Goal: Obtain resource: Download file/media

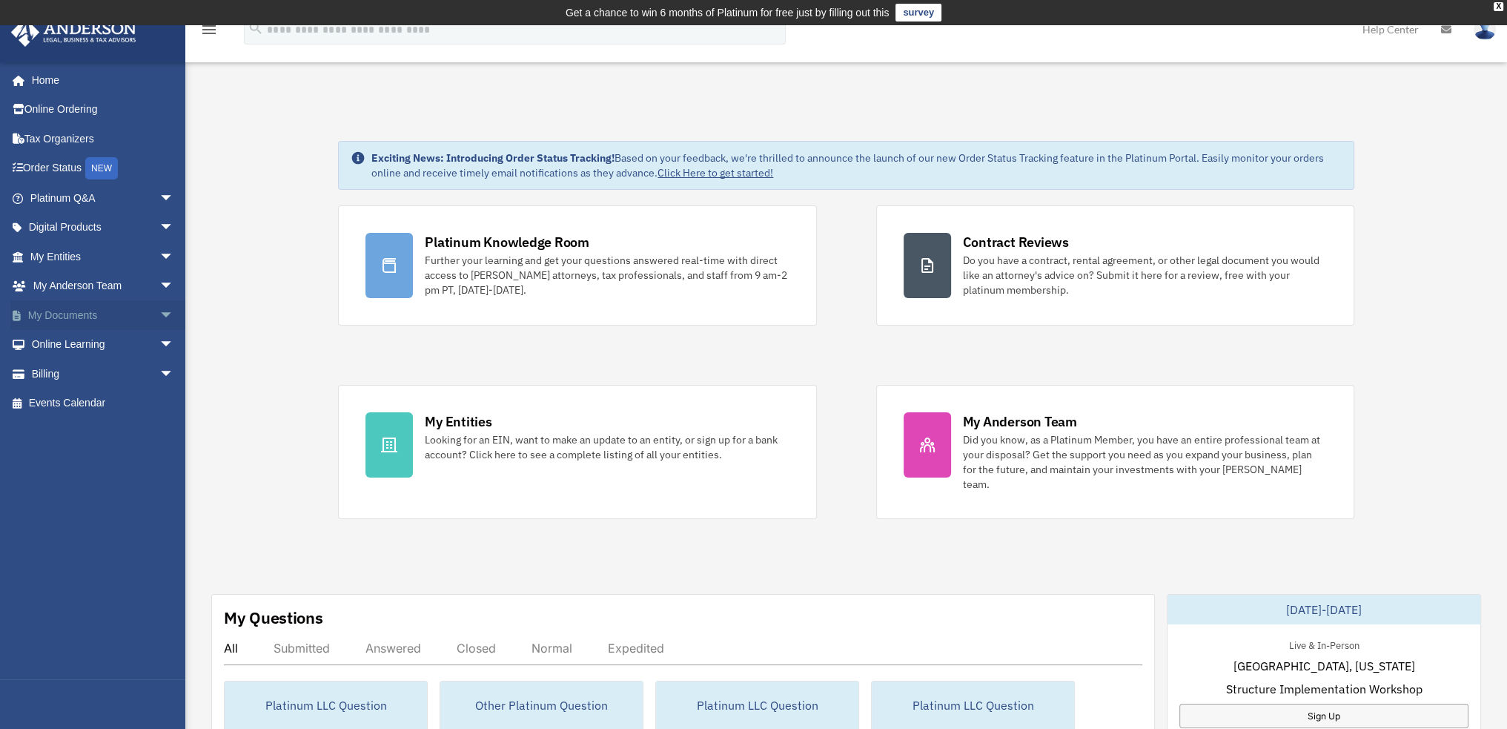
click at [159, 316] on span "arrow_drop_down" at bounding box center [174, 315] width 30 height 30
click at [67, 343] on link "Box" at bounding box center [109, 345] width 176 height 30
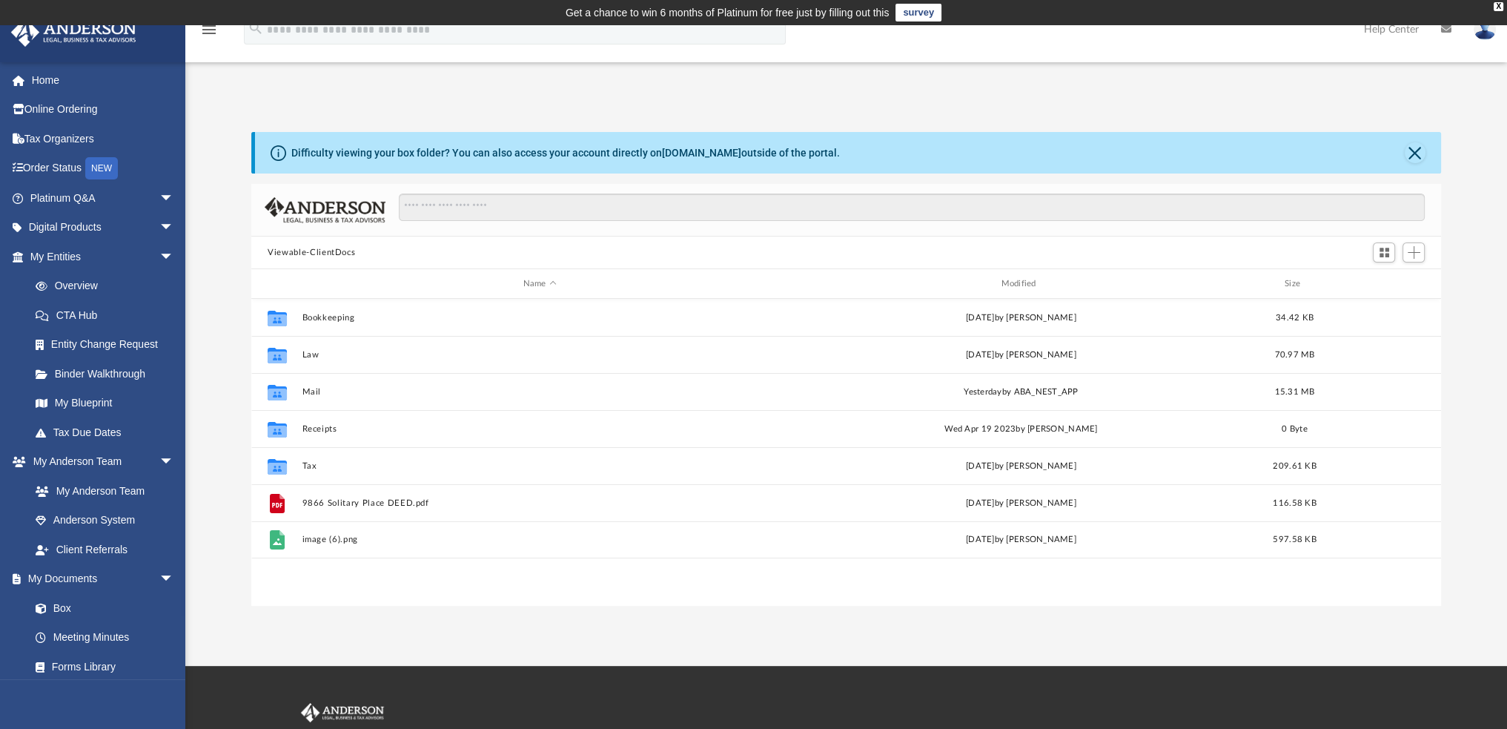
scroll to position [325, 1177]
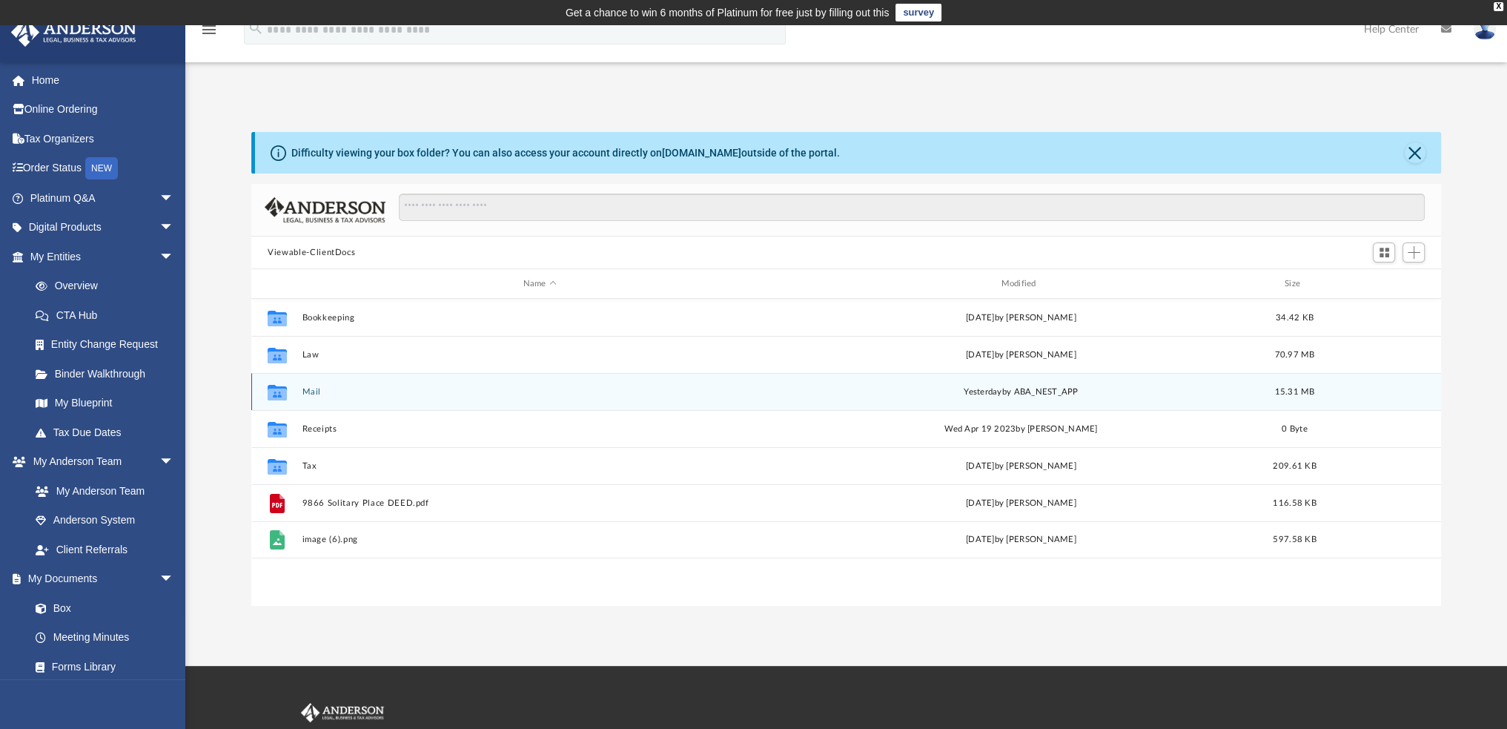
click at [321, 388] on button "Mail" at bounding box center [539, 392] width 475 height 10
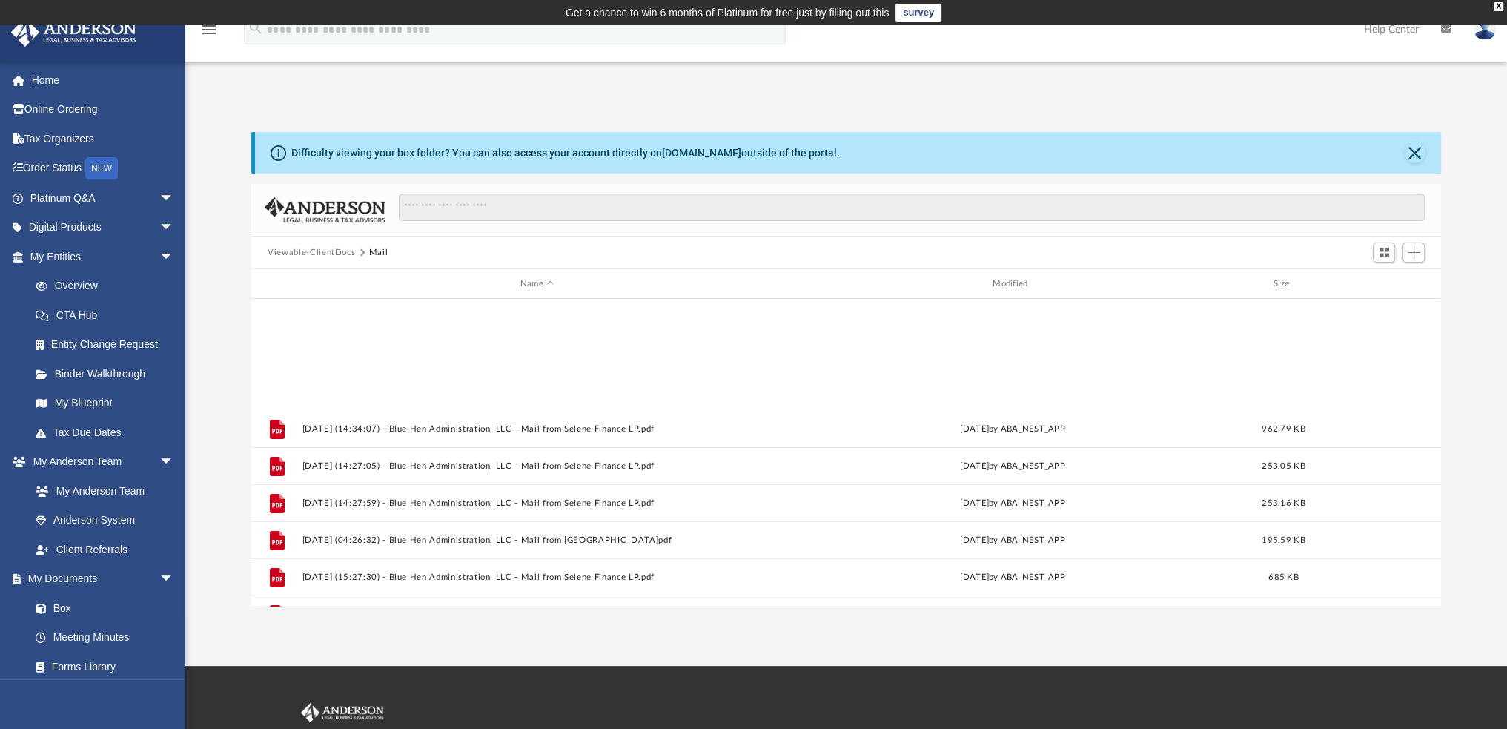
scroll to position [878, 0]
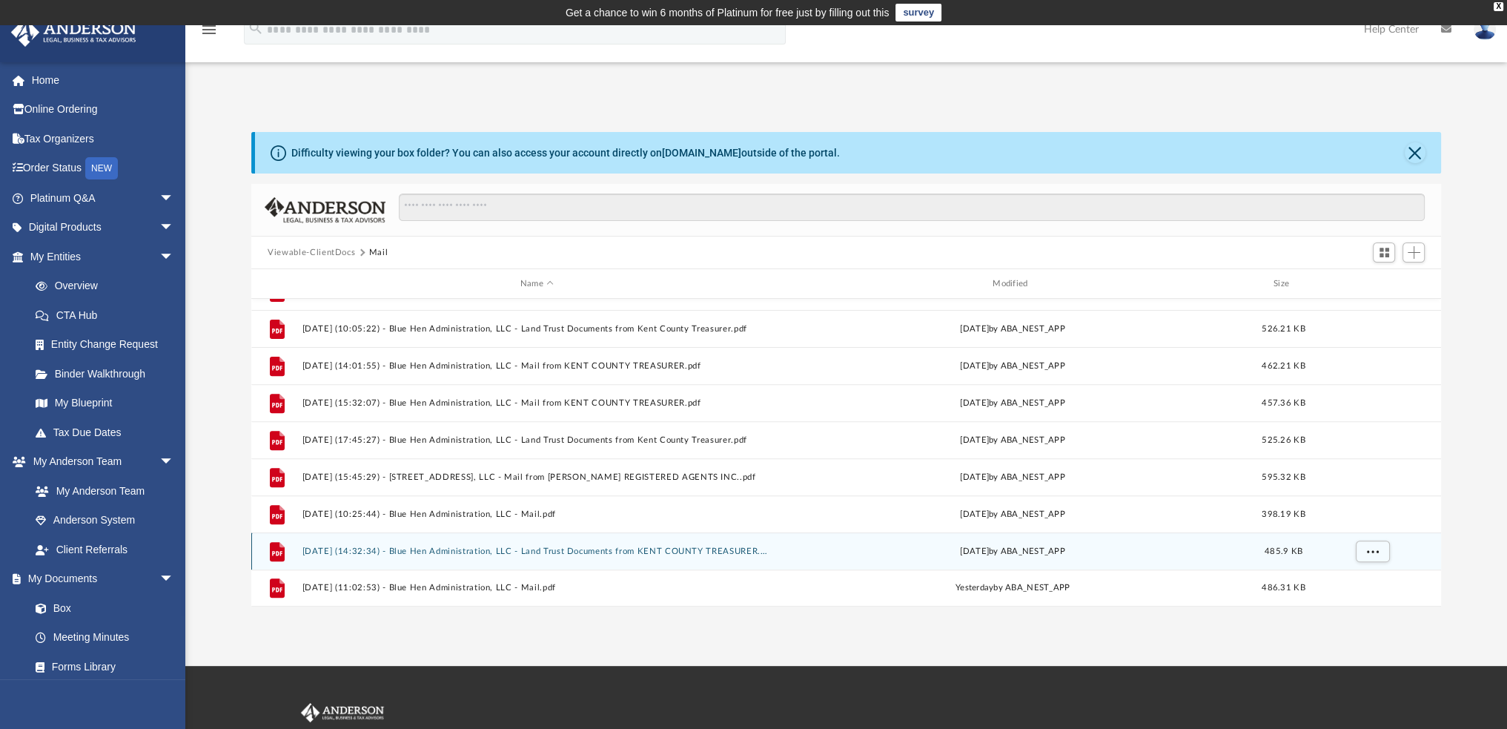
click at [468, 546] on button "2025.09.22 (14:32:34) - Blue Hen Administration, LLC - Land Trust Documents fro…" at bounding box center [536, 551] width 469 height 10
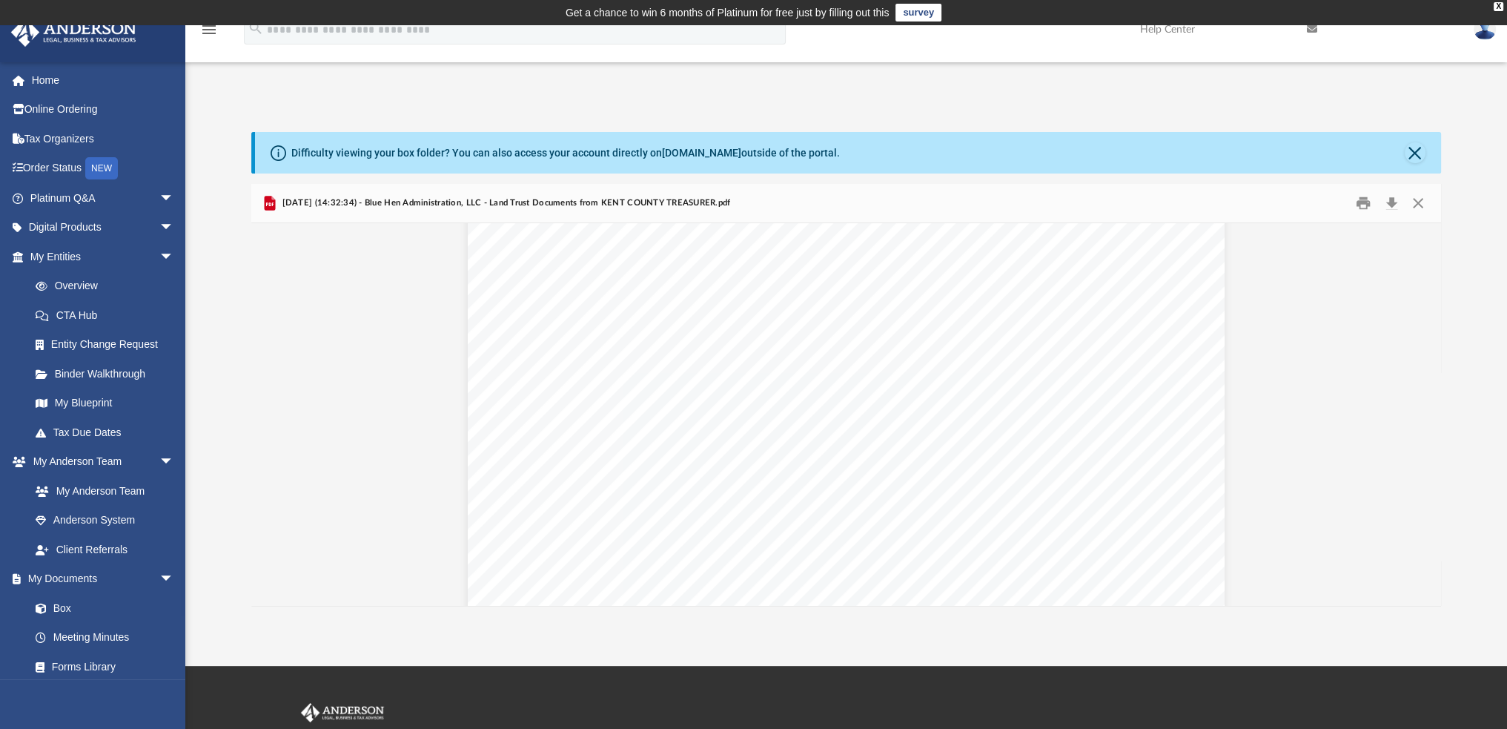
scroll to position [0, 0]
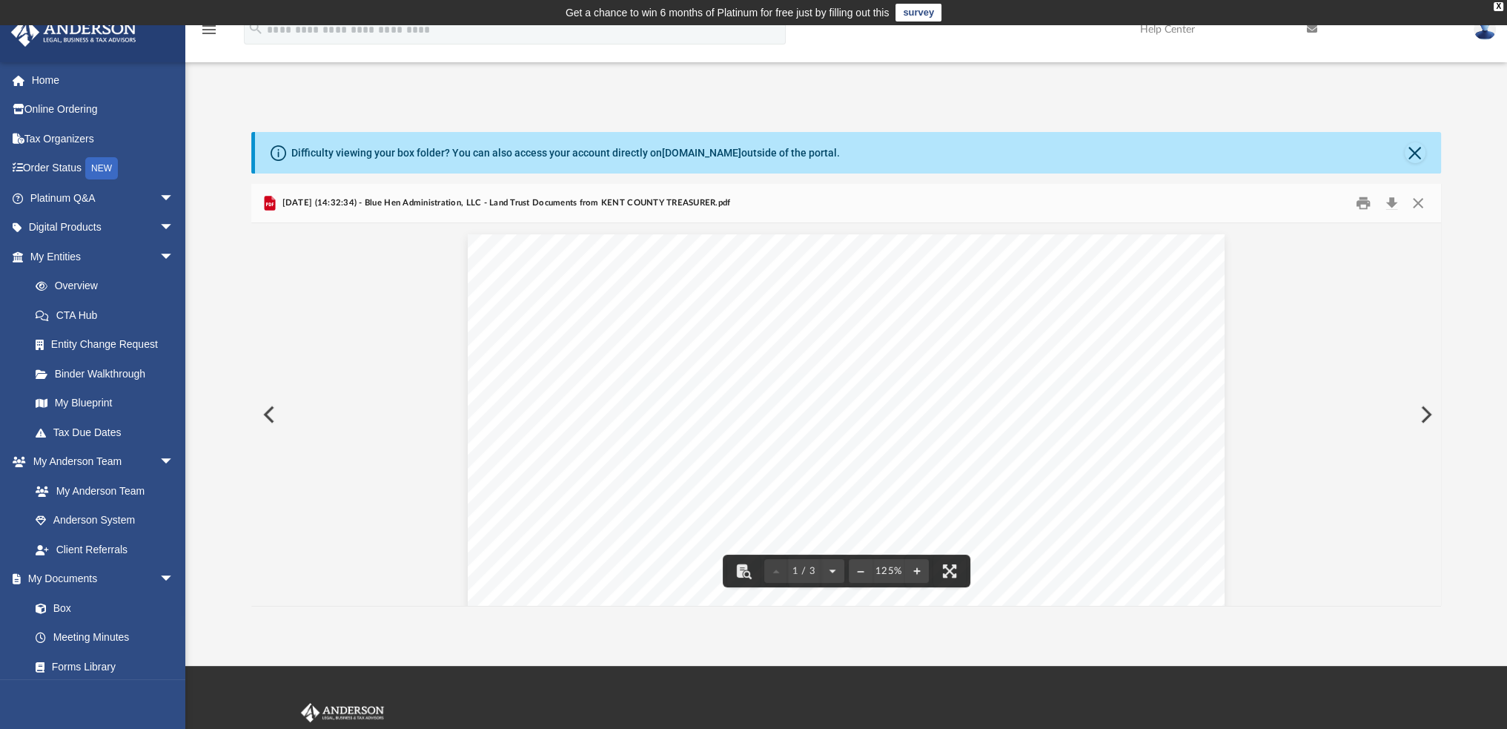
drag, startPoint x: 1130, startPoint y: 436, endPoint x: 1193, endPoint y: 453, distance: 65.3
click at [1193, 453] on div "Page 1" at bounding box center [846, 721] width 757 height 975
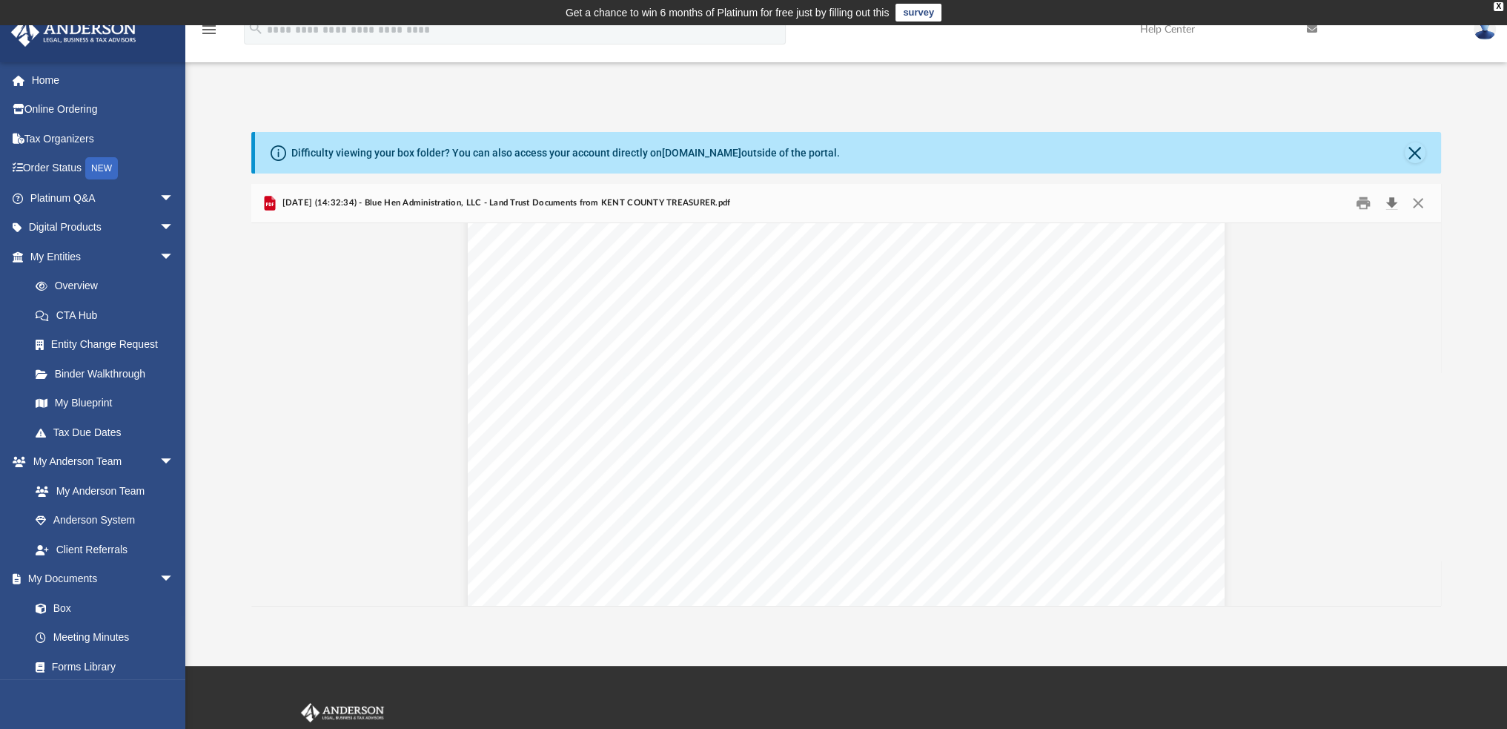
click at [1390, 200] on button "Download" at bounding box center [1391, 203] width 27 height 23
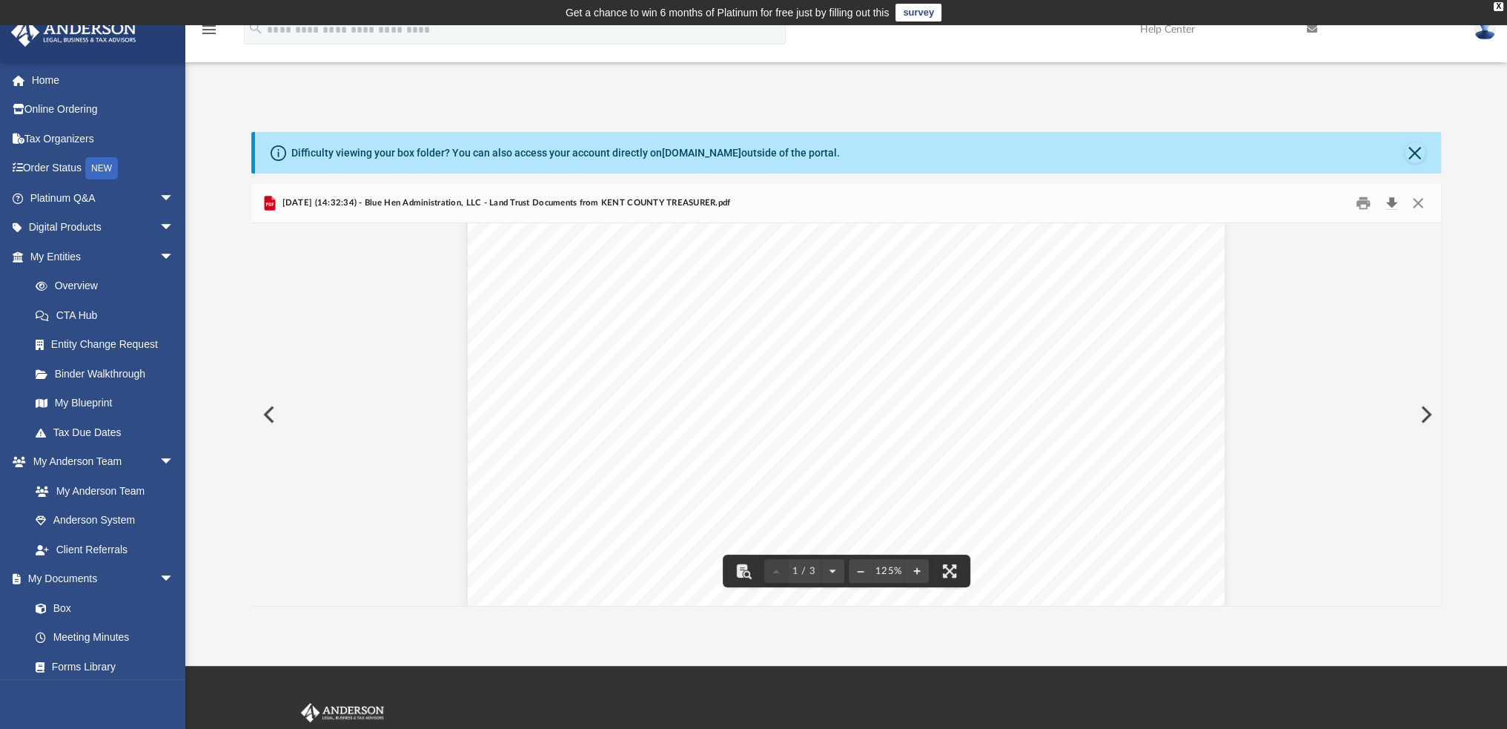
scroll to position [0, 0]
